Goal: Transaction & Acquisition: Book appointment/travel/reservation

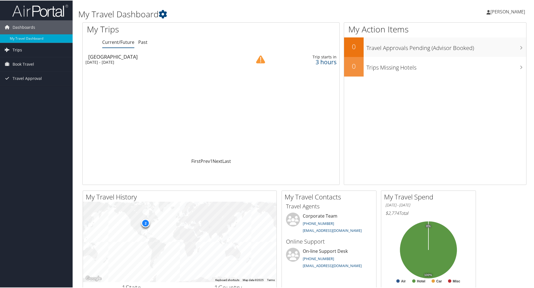
click at [18, 51] on span "Trips" at bounding box center [17, 49] width 9 height 14
click at [23, 89] on span "Book Travel" at bounding box center [24, 89] width 22 height 14
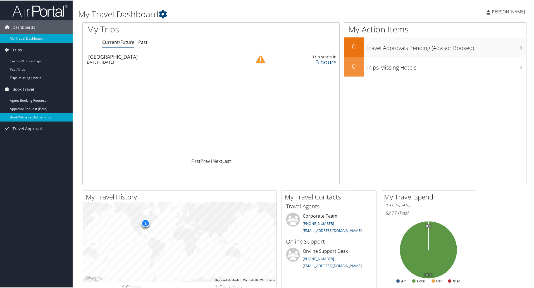
click at [32, 115] on link "Book/Manage Online Trips" at bounding box center [36, 117] width 73 height 8
